Goal: Transaction & Acquisition: Download file/media

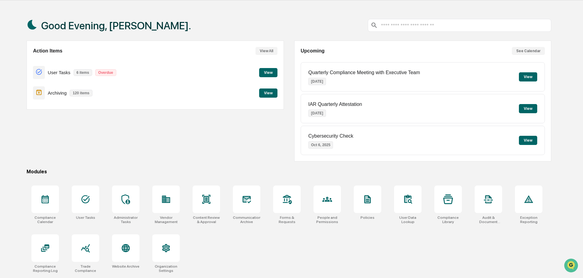
scroll to position [29, 0]
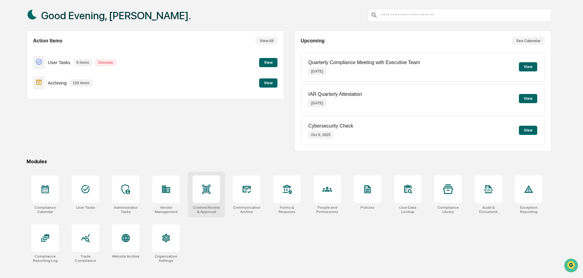
click at [209, 195] on div at bounding box center [206, 189] width 27 height 27
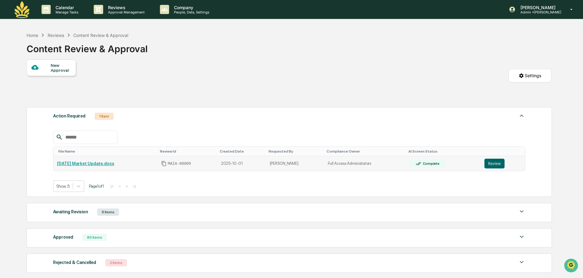
click at [114, 164] on link "[DATE] Market Update.docx" at bounding box center [85, 163] width 57 height 5
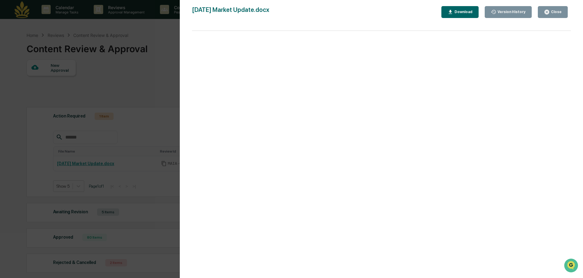
click at [479, 10] on button "Download" at bounding box center [460, 12] width 37 height 12
